Goal: Check status: Check status

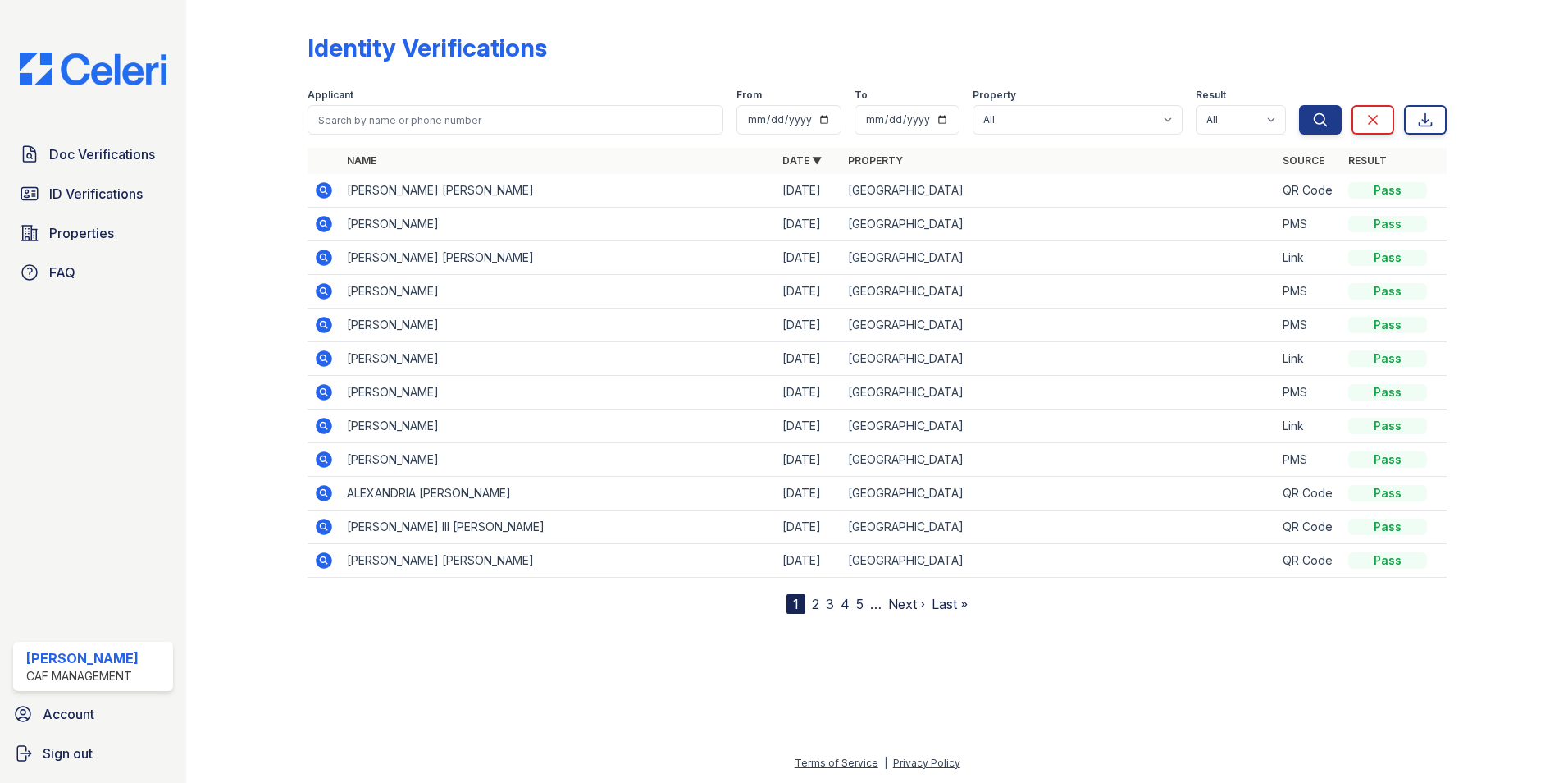
click at [325, 191] on icon at bounding box center [324, 190] width 20 height 20
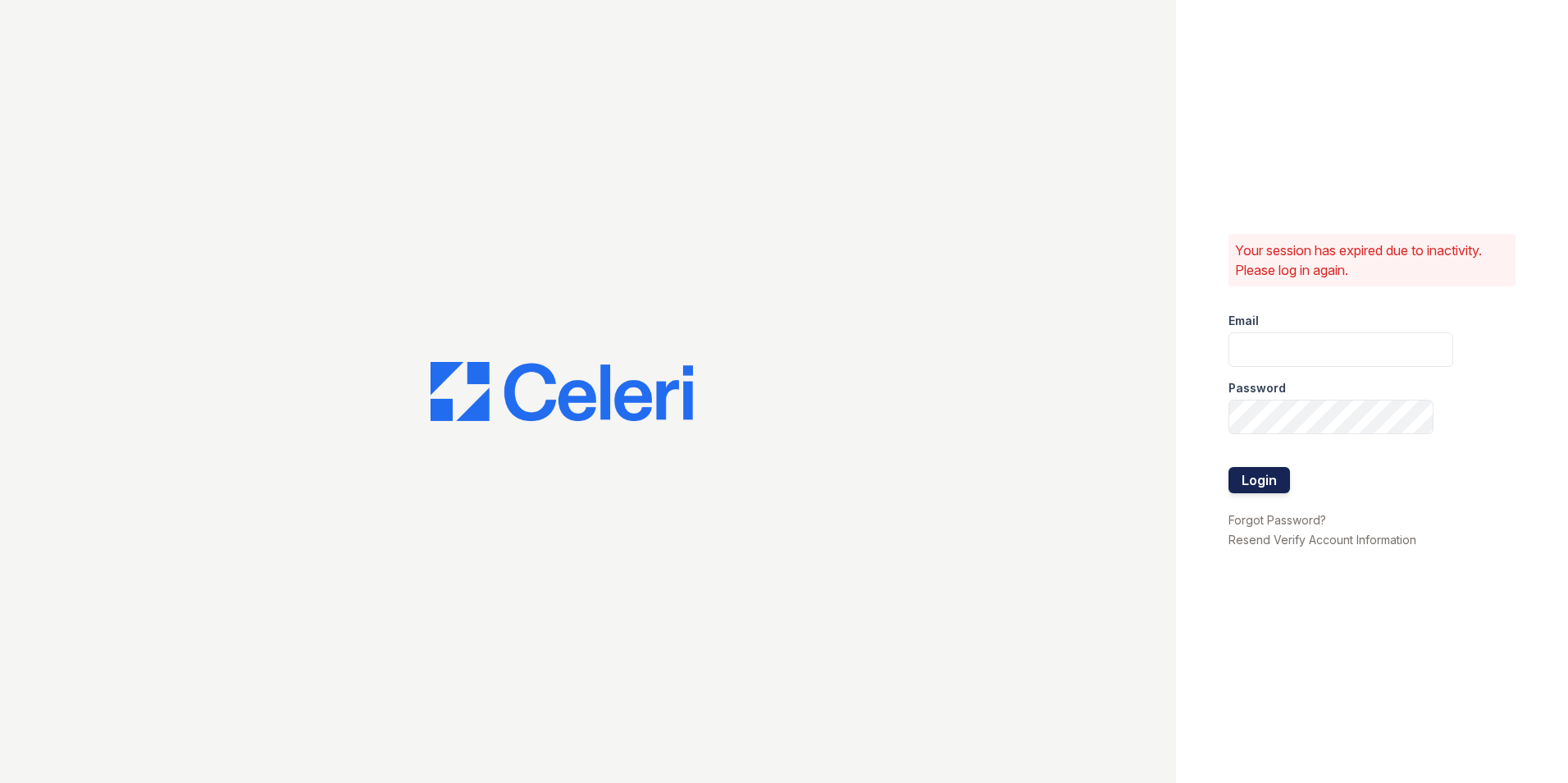
type input "[EMAIL_ADDRESS][DOMAIN_NAME]"
click at [1263, 476] on button "Login" at bounding box center [1259, 480] width 62 height 26
click at [1263, 479] on button "Login" at bounding box center [1259, 480] width 62 height 26
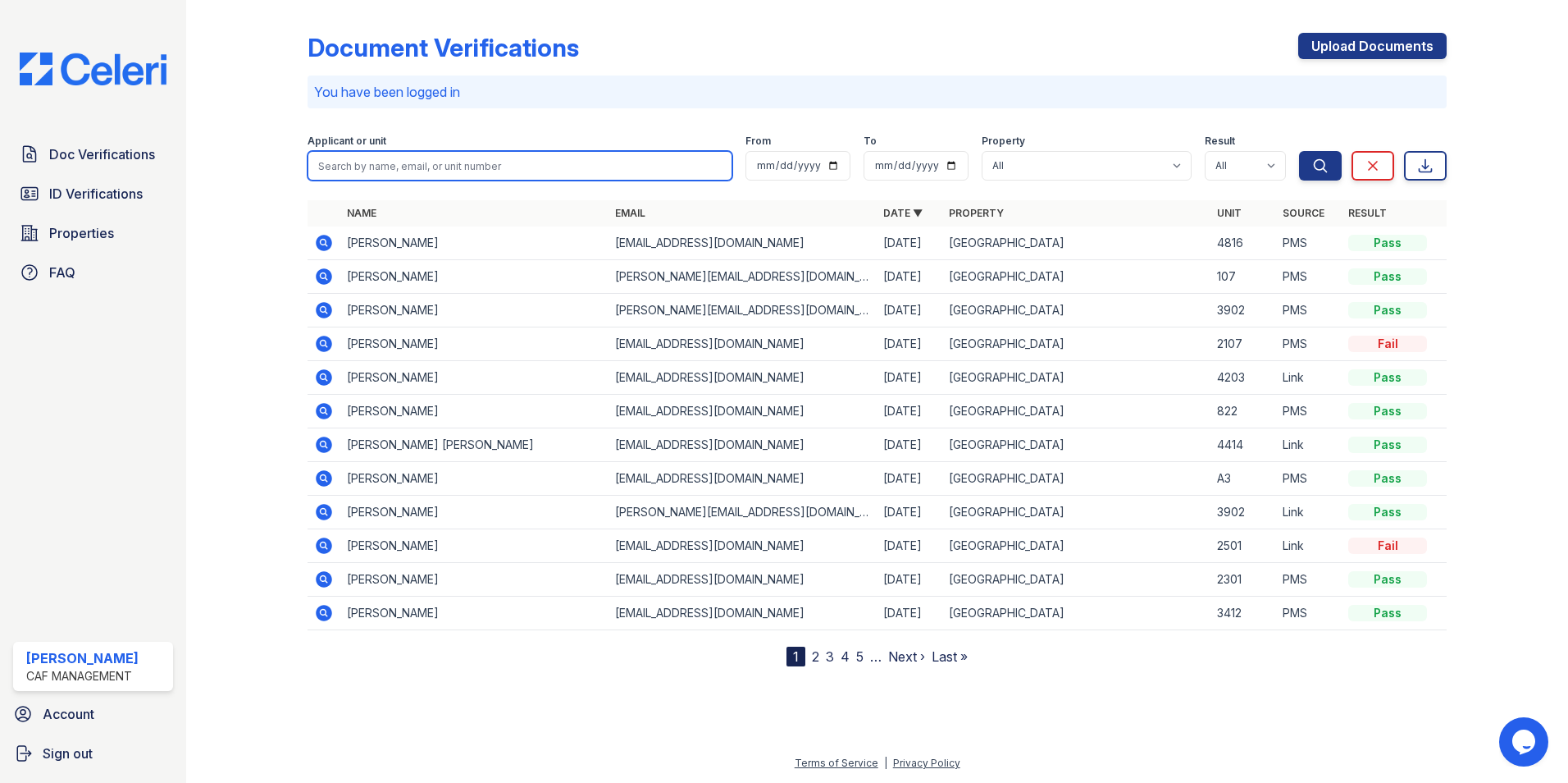
click at [414, 163] on input "search" at bounding box center [519, 166] width 424 height 30
type input "[PERSON_NAME] [PERSON_NAME]"
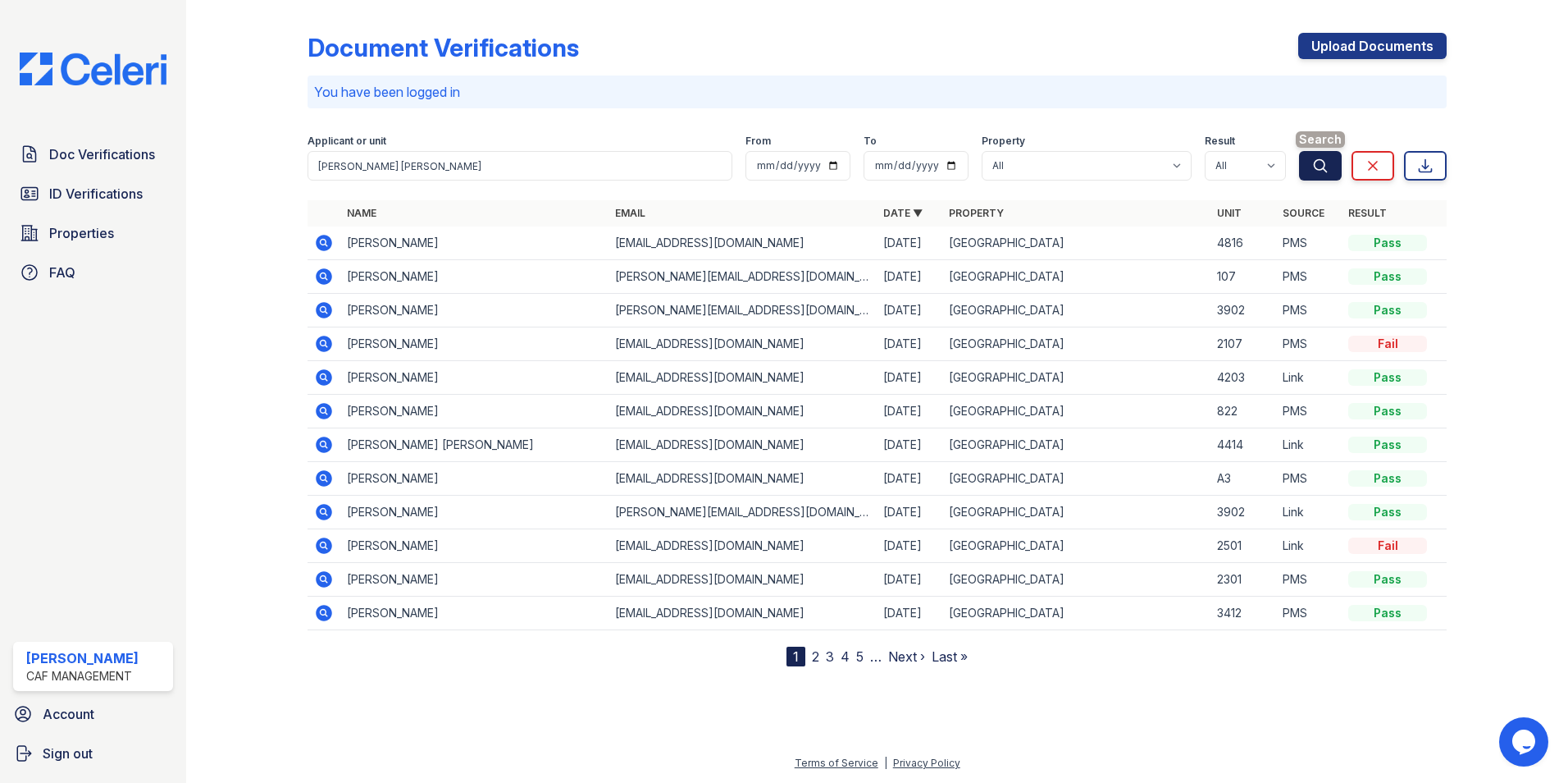
click at [1321, 167] on icon "submit" at bounding box center [1320, 166] width 16 height 16
click at [108, 157] on span "Doc Verifications" at bounding box center [101, 155] width 106 height 20
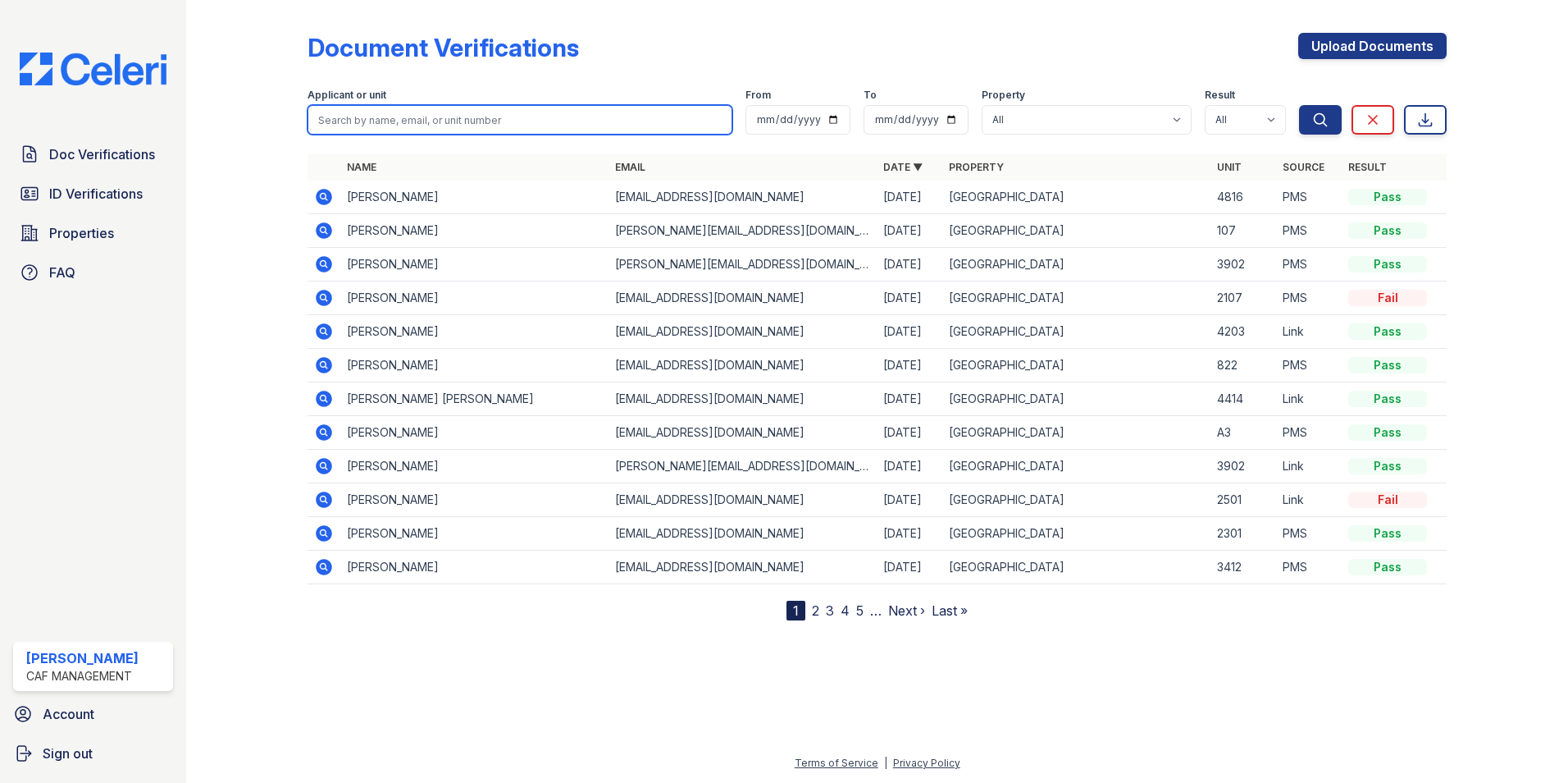
click at [394, 119] on input "search" at bounding box center [519, 119] width 424 height 30
type input "zachariah-michael wallace spencer"
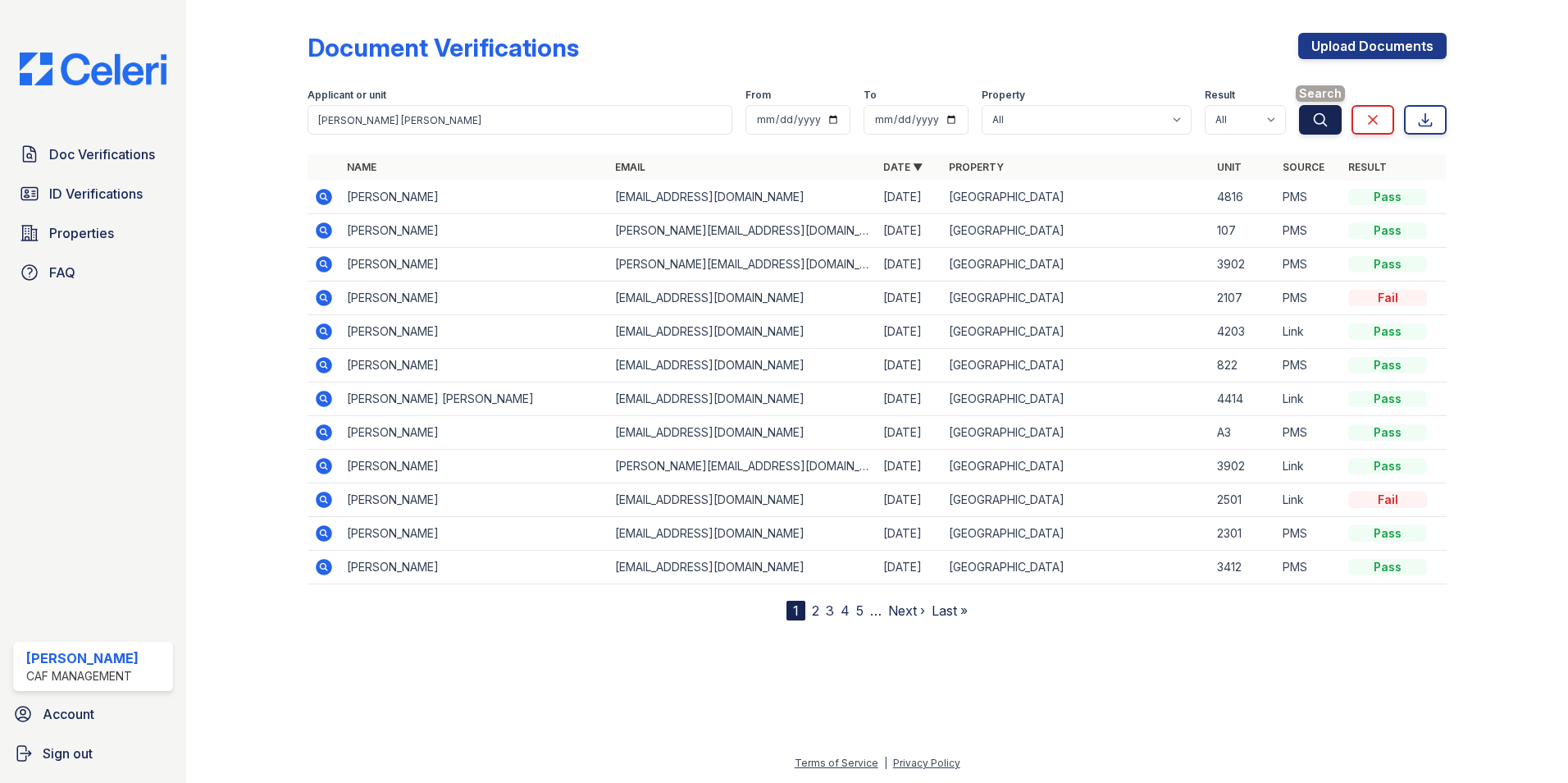
click at [1318, 121] on icon "submit" at bounding box center [1320, 119] width 16 height 16
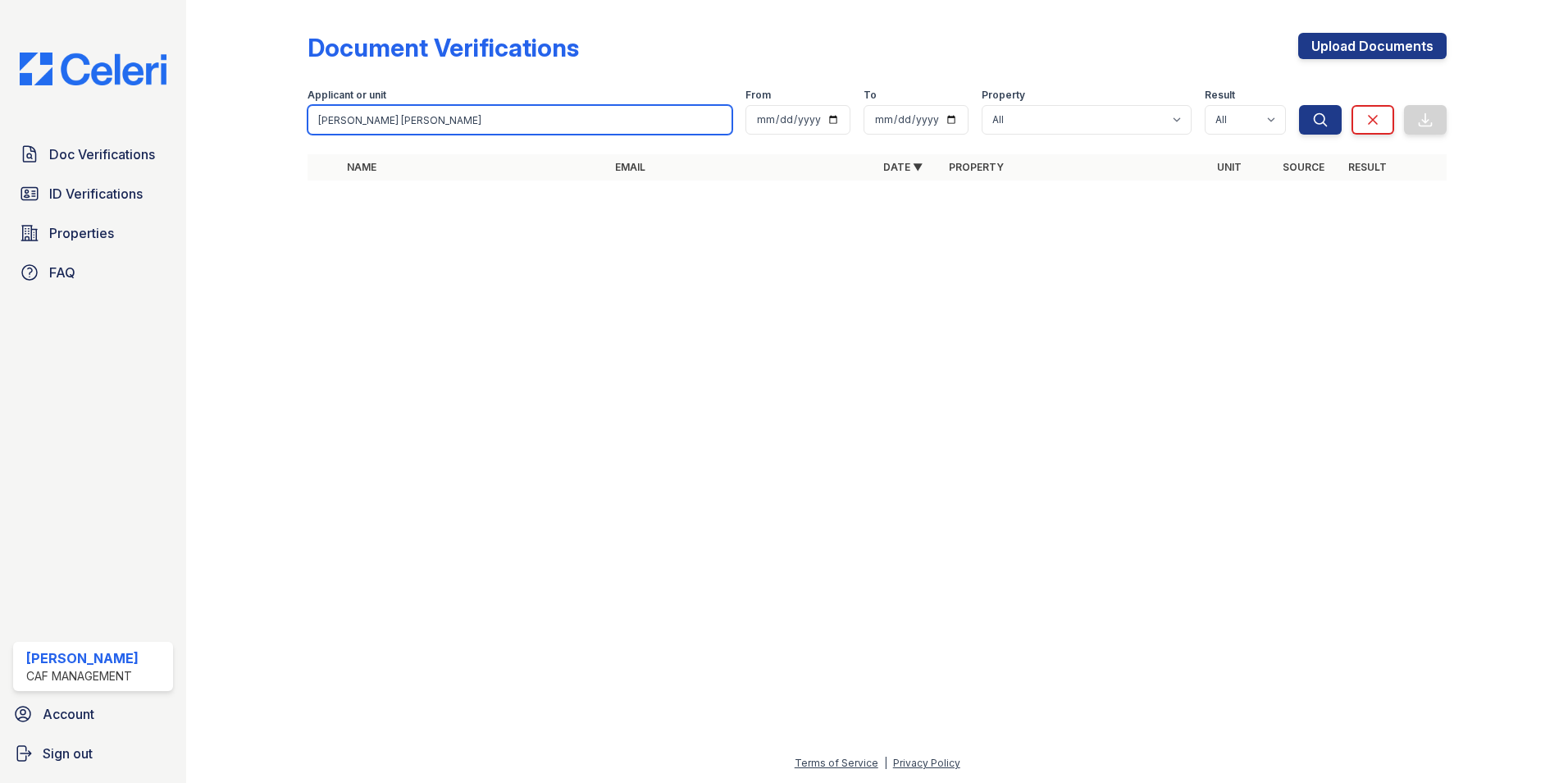
drag, startPoint x: 509, startPoint y: 123, endPoint x: 253, endPoint y: 119, distance: 256.0
click at [253, 119] on div "Document Verifications Upload Documents Filter Applicant or unit zachariah-mich…" at bounding box center [877, 111] width 1329 height 224
type input "zachariah spencer"
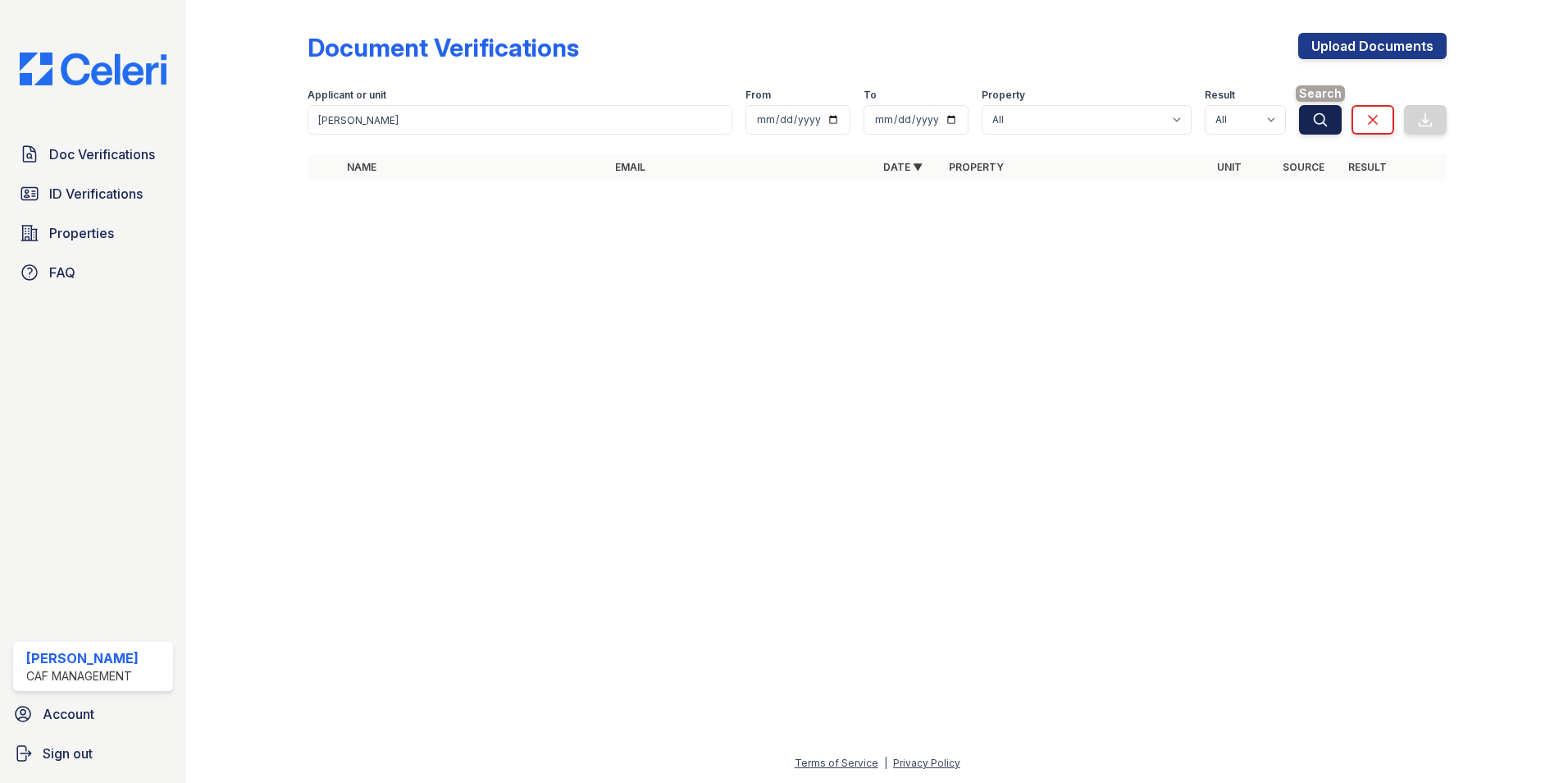
click at [1323, 119] on icon "submit" at bounding box center [1320, 119] width 16 height 16
click at [113, 193] on span "ID Verifications" at bounding box center [95, 194] width 93 height 20
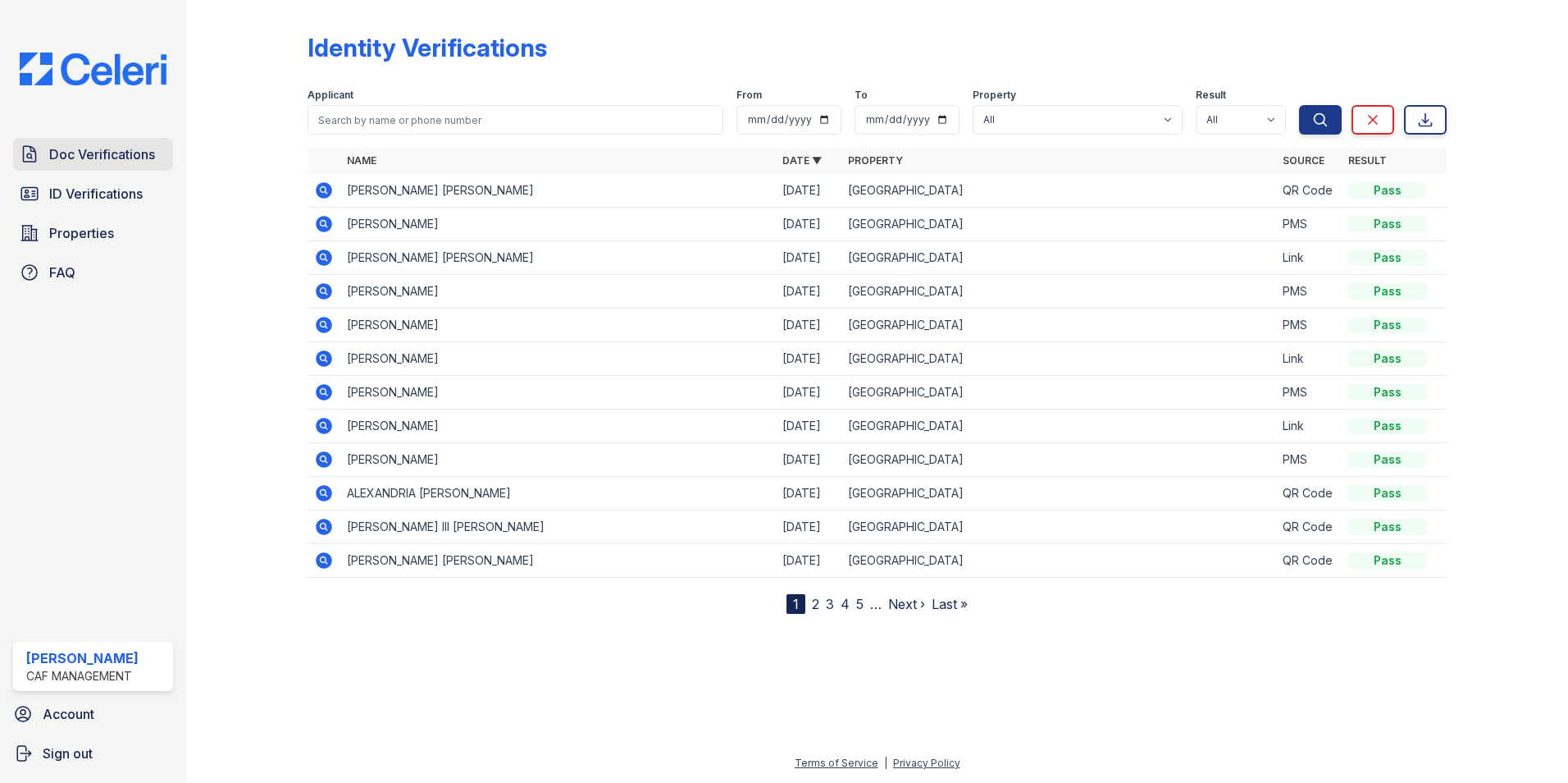
click at [126, 154] on span "Doc Verifications" at bounding box center [101, 155] width 106 height 20
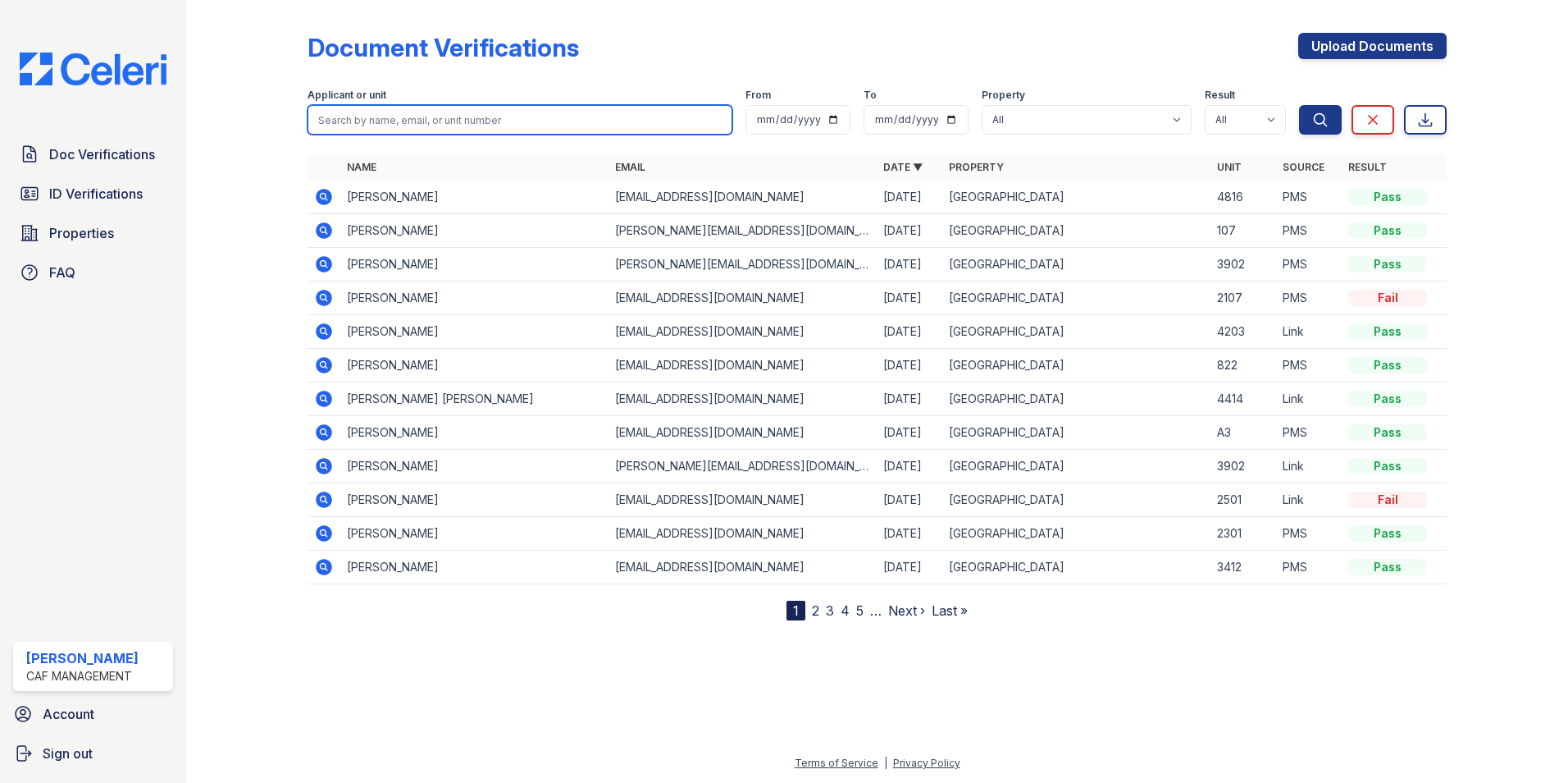
click at [343, 119] on input "search" at bounding box center [519, 119] width 424 height 30
type input "zachariah-michael wallace spencer"
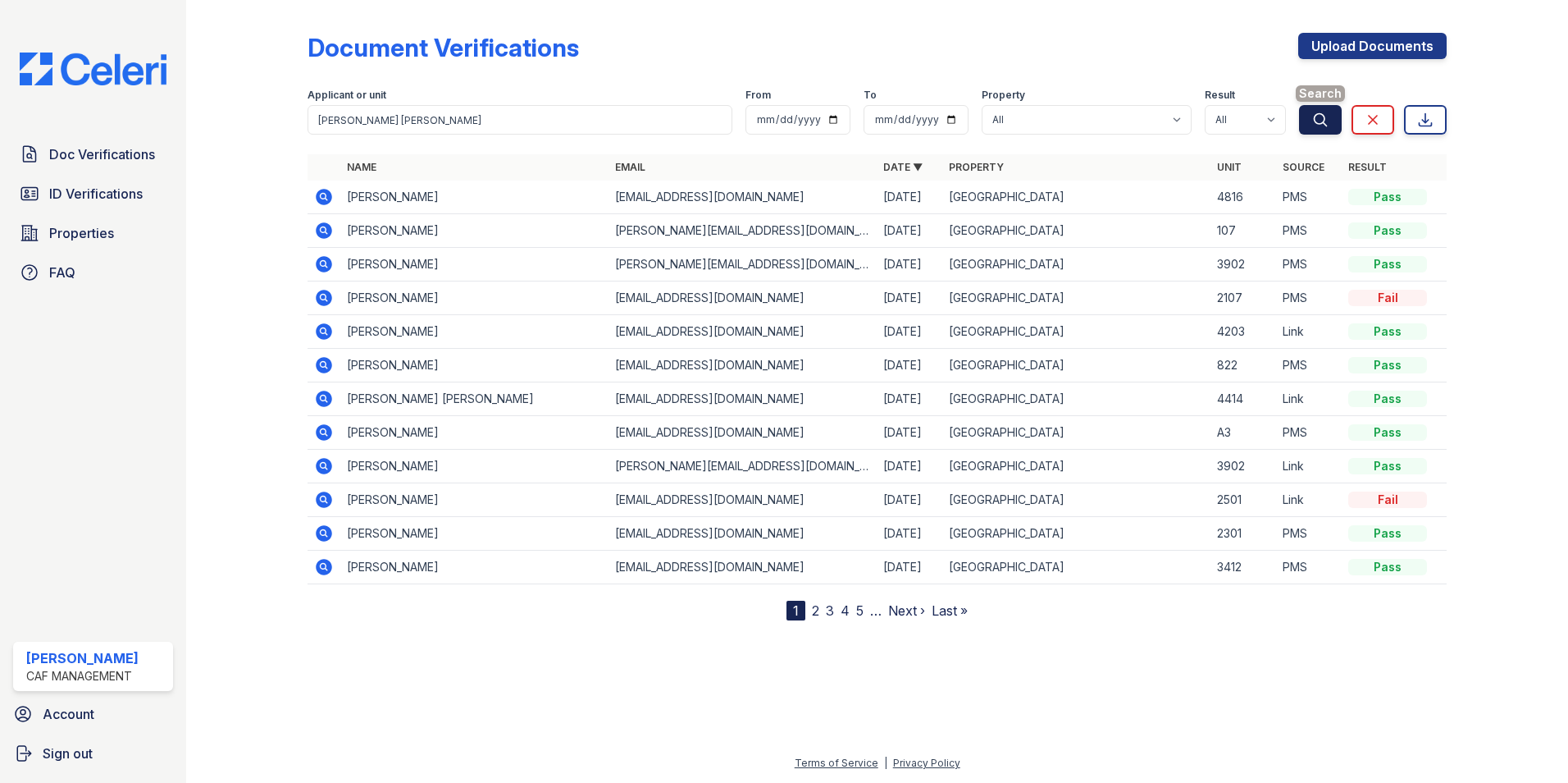
click at [1323, 119] on icon "submit" at bounding box center [1320, 119] width 16 height 16
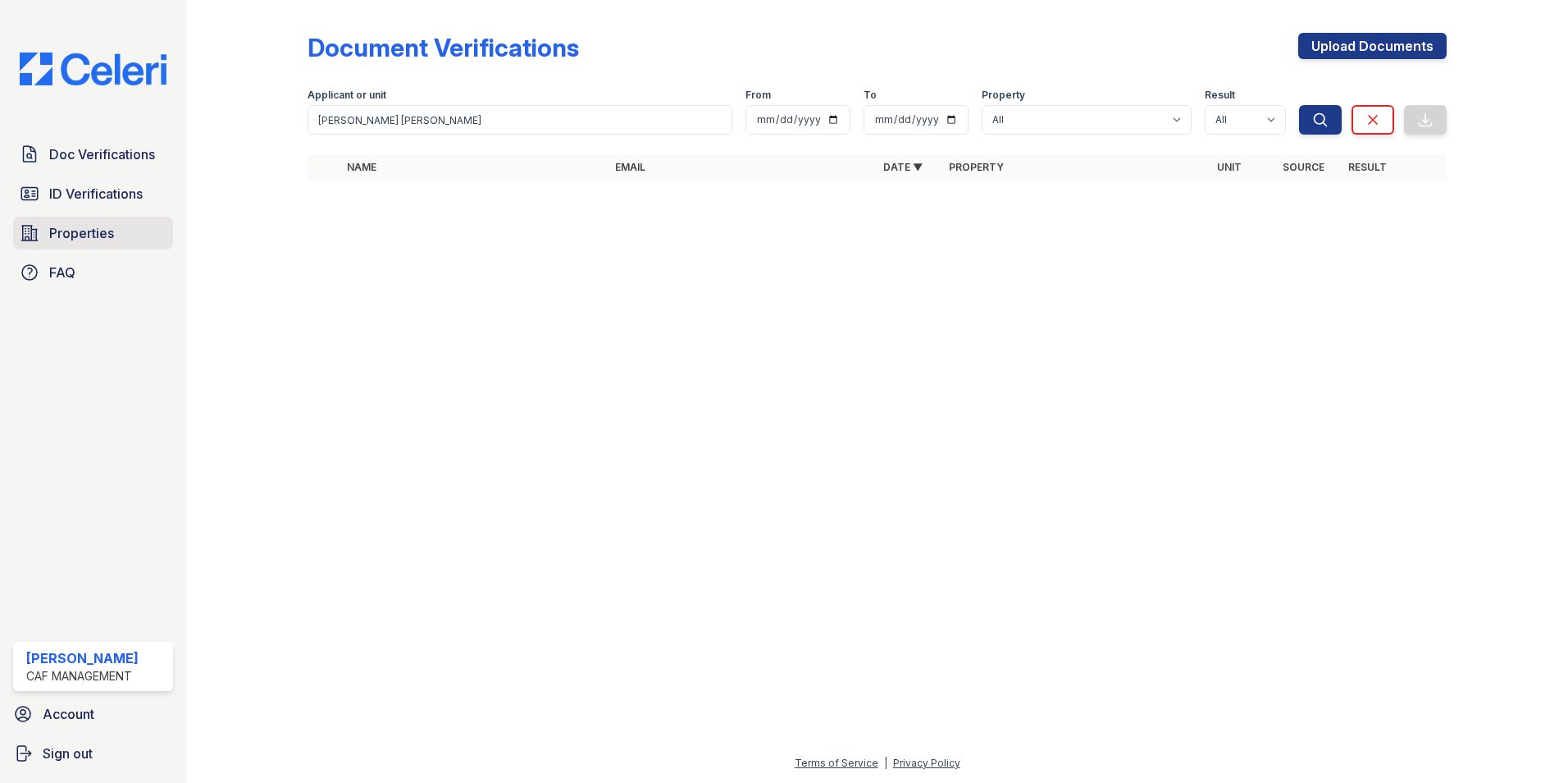
click at [83, 232] on span "Properties" at bounding box center [81, 234] width 65 height 20
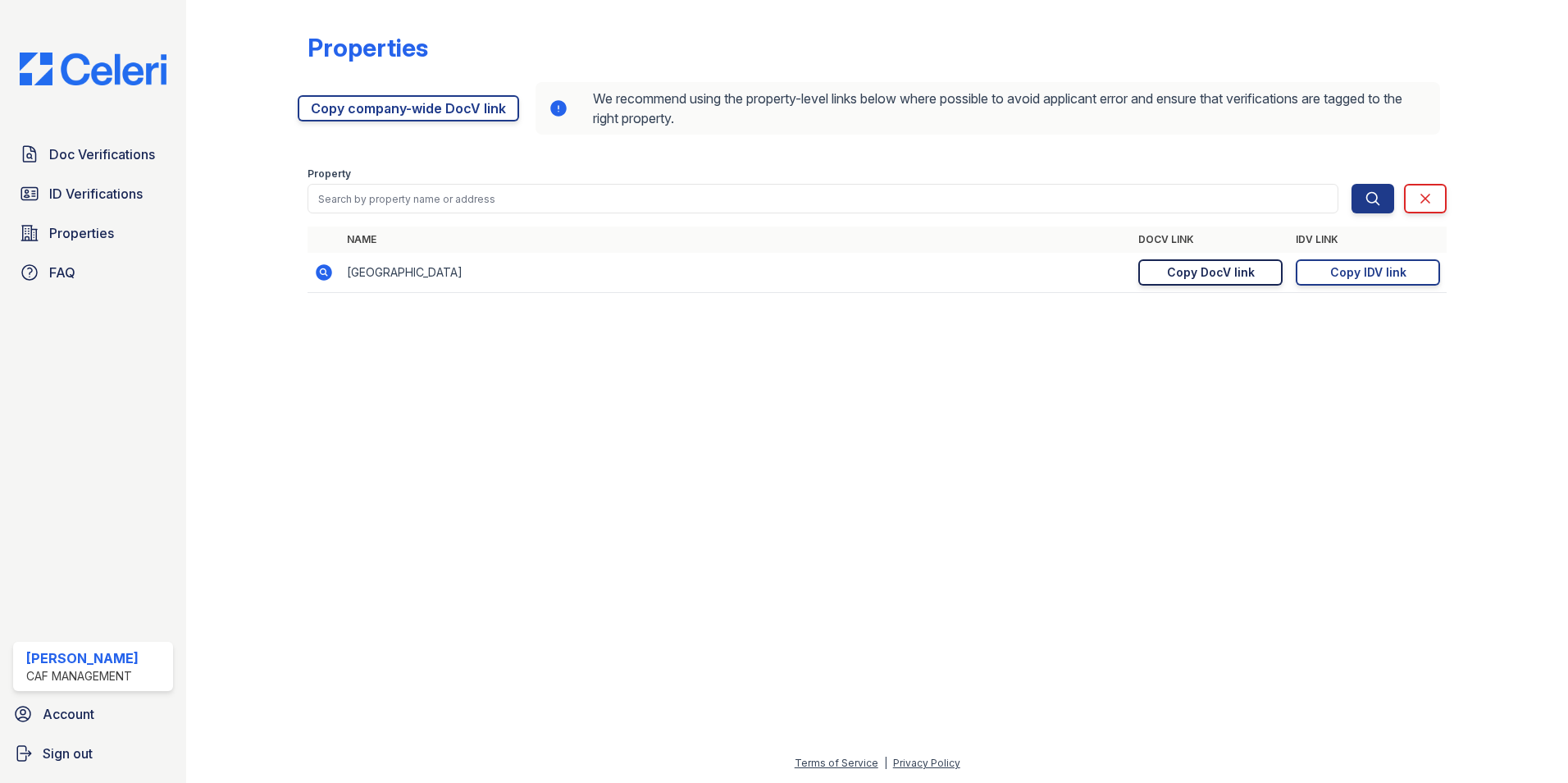
click at [1198, 271] on div "Copy DocV link" at bounding box center [1211, 272] width 88 height 16
click at [145, 188] on link "ID Verifications" at bounding box center [93, 194] width 160 height 33
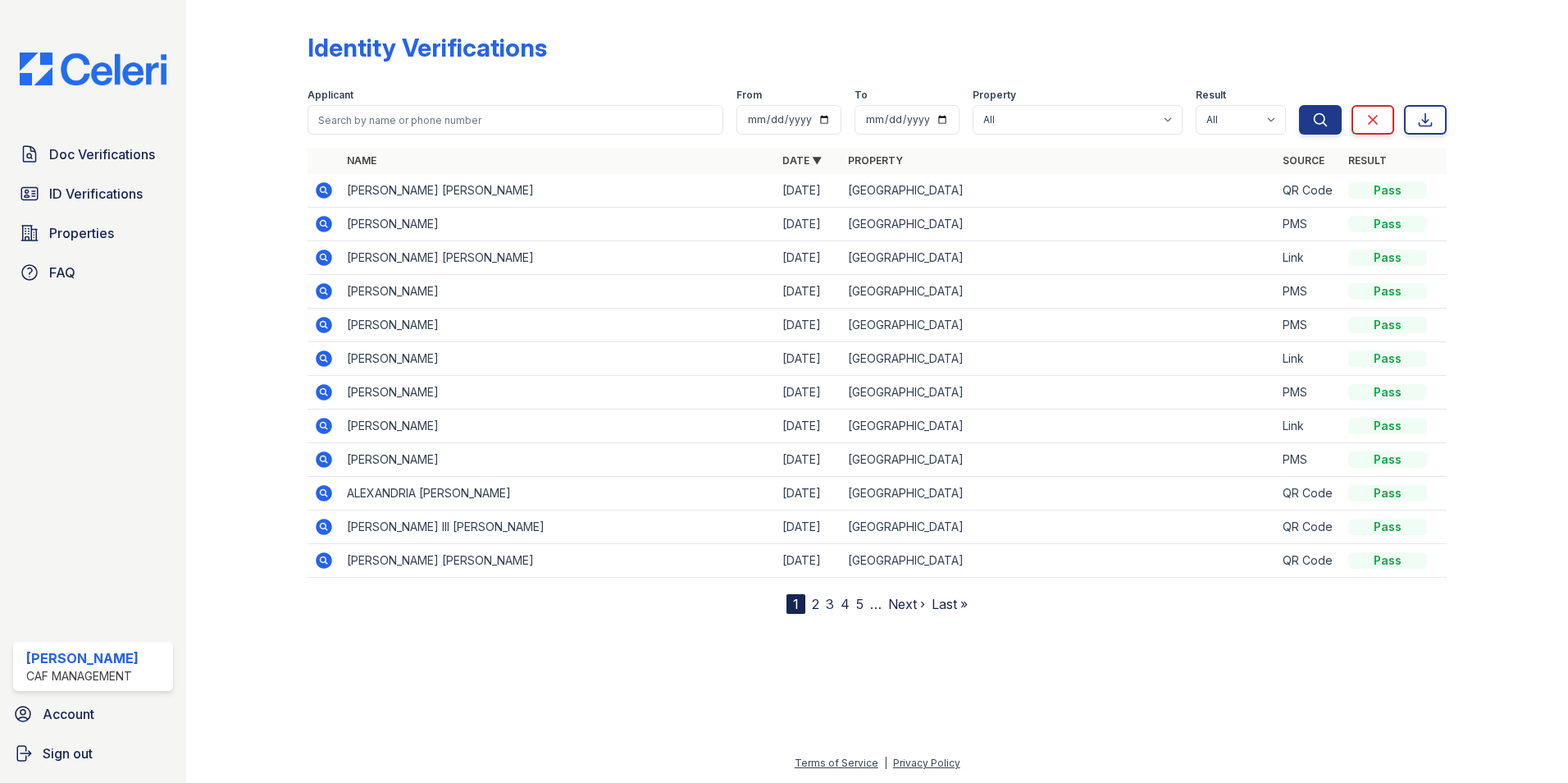
click at [328, 191] on icon at bounding box center [324, 190] width 16 height 16
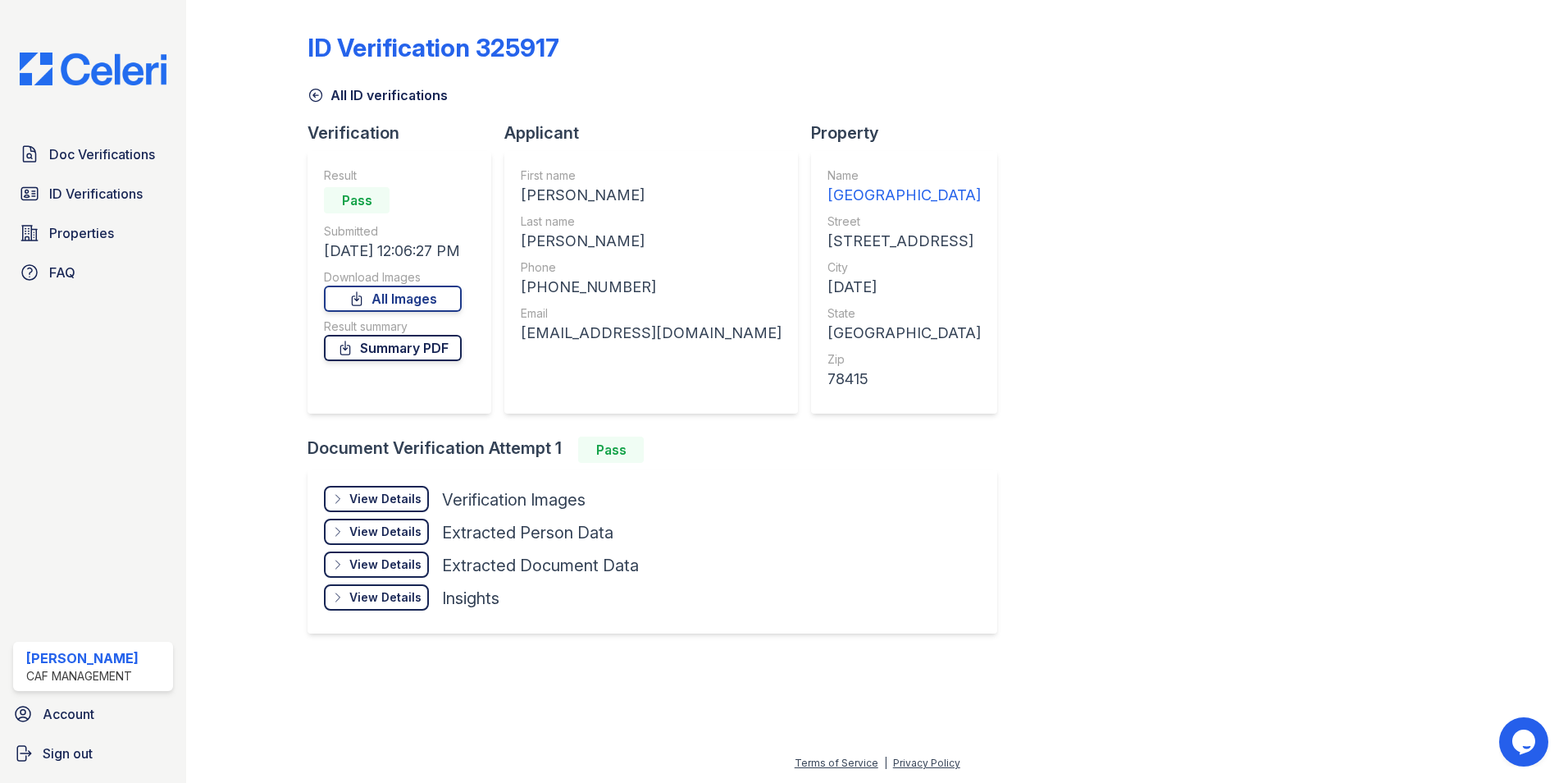
click at [403, 347] on link "Summary PDF" at bounding box center [393, 348] width 138 height 26
